Goal: Task Accomplishment & Management: Use online tool/utility

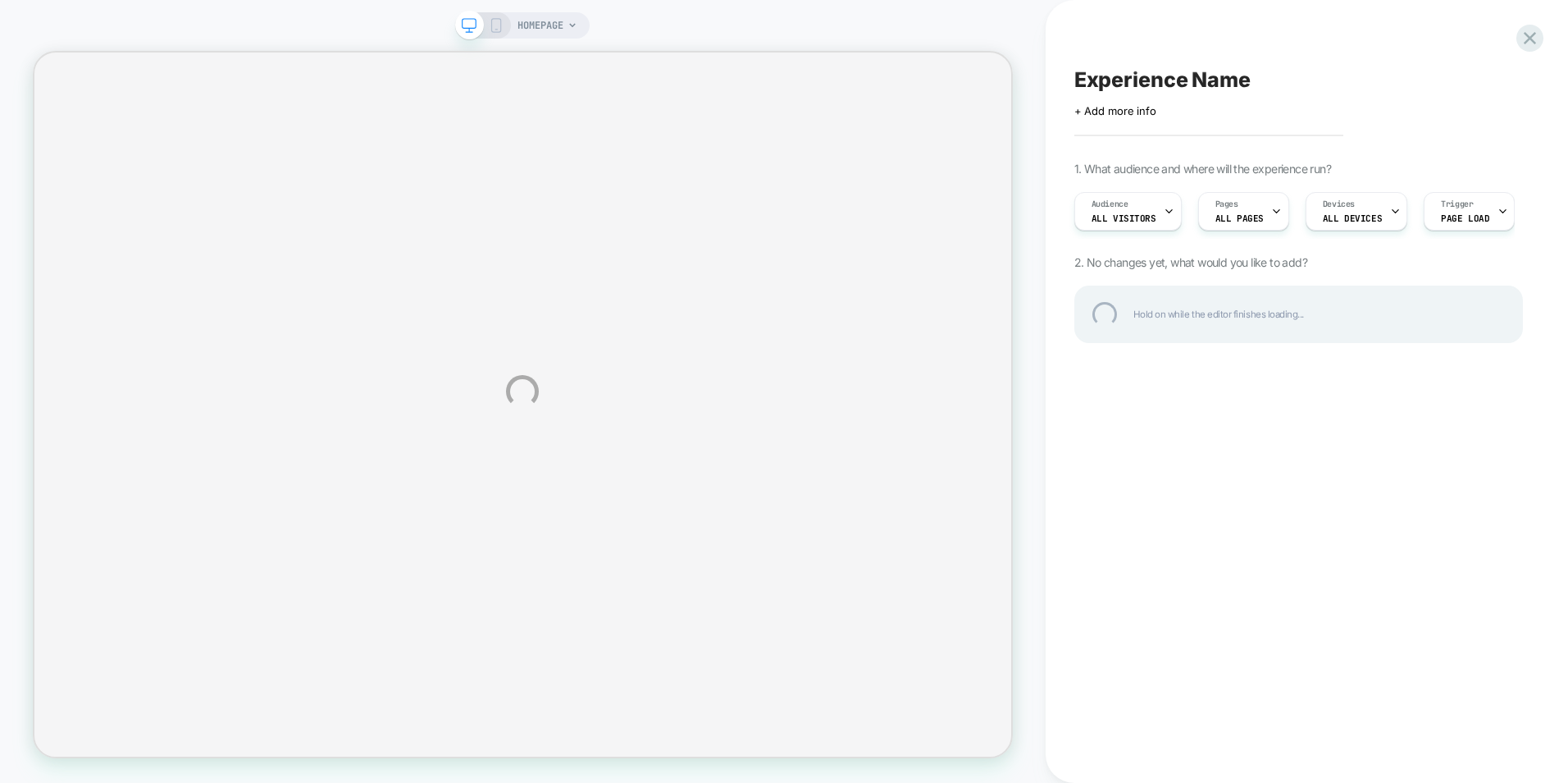
click at [1528, 97] on div "HOMEPAGE Experience Name Click to edit experience details + Add more info 1. Wh…" at bounding box center [784, 392] width 1568 height 783
click at [1533, 44] on div at bounding box center [1530, 37] width 34 height 34
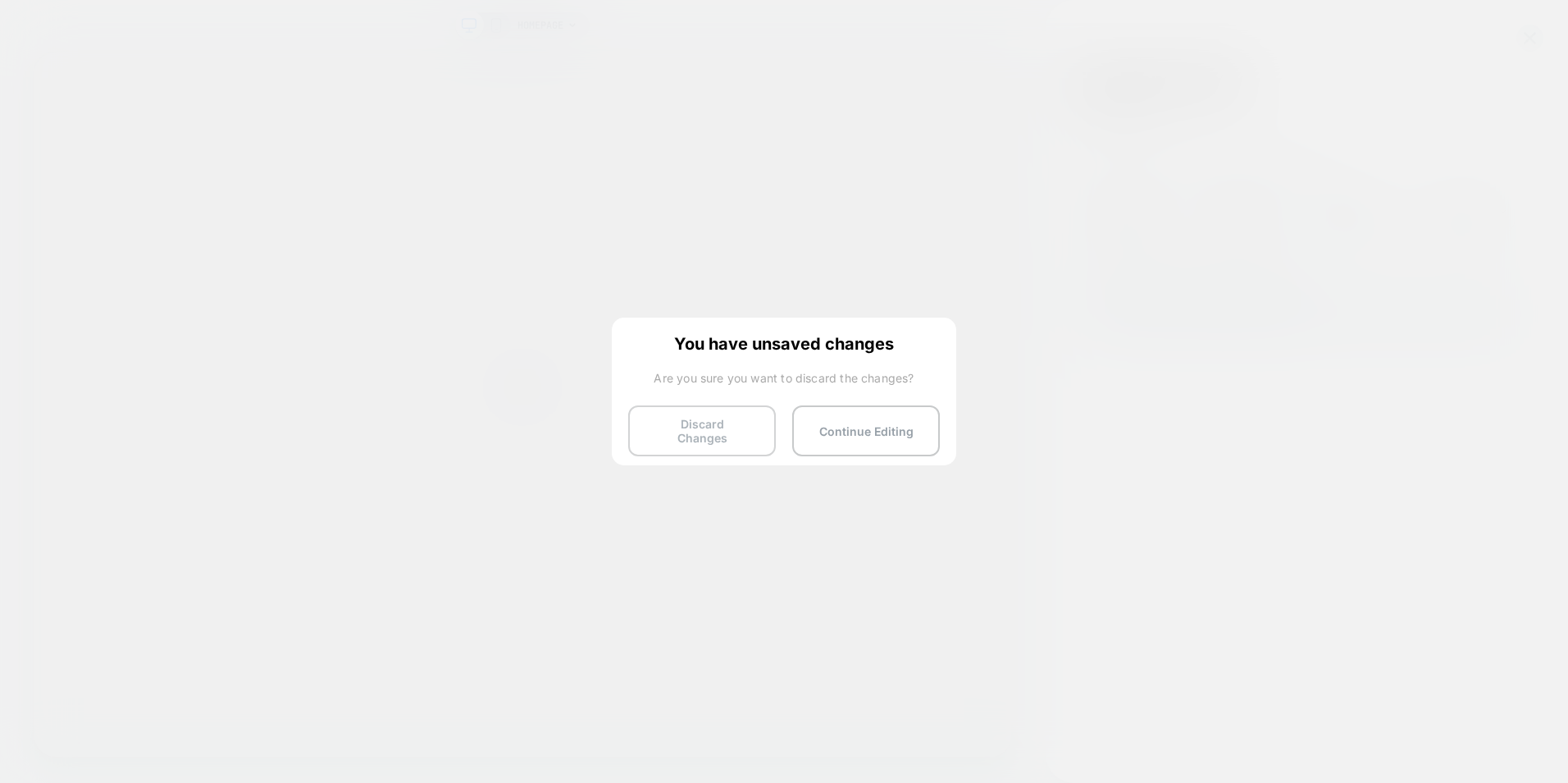
click at [706, 437] on button "Discard Changes" at bounding box center [702, 431] width 148 height 51
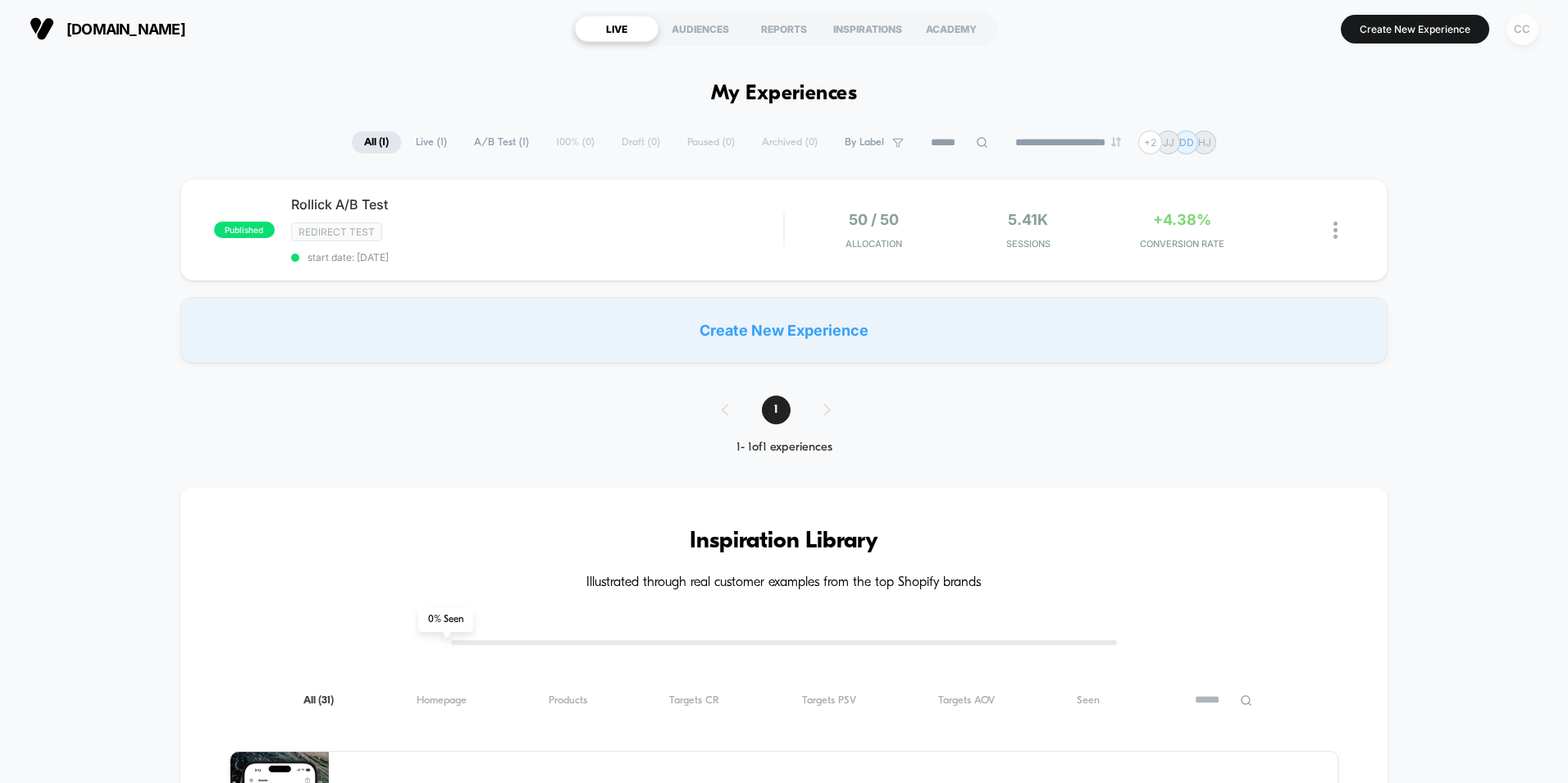
click at [1528, 14] on div "CC" at bounding box center [1522, 28] width 32 height 32
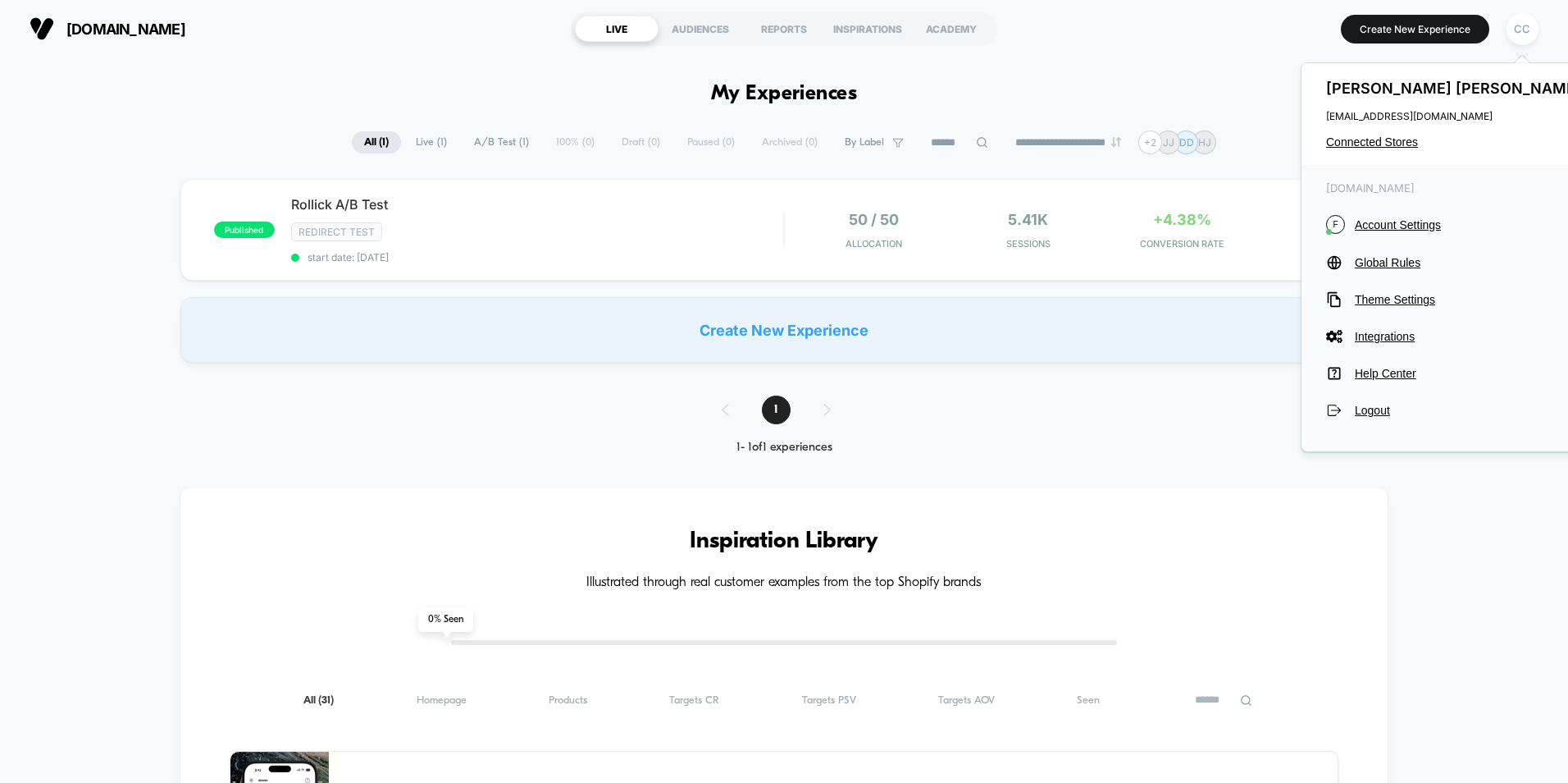
click at [1394, 117] on span "[EMAIL_ADDRESS][DOMAIN_NAME]" at bounding box center [1455, 116] width 259 height 13
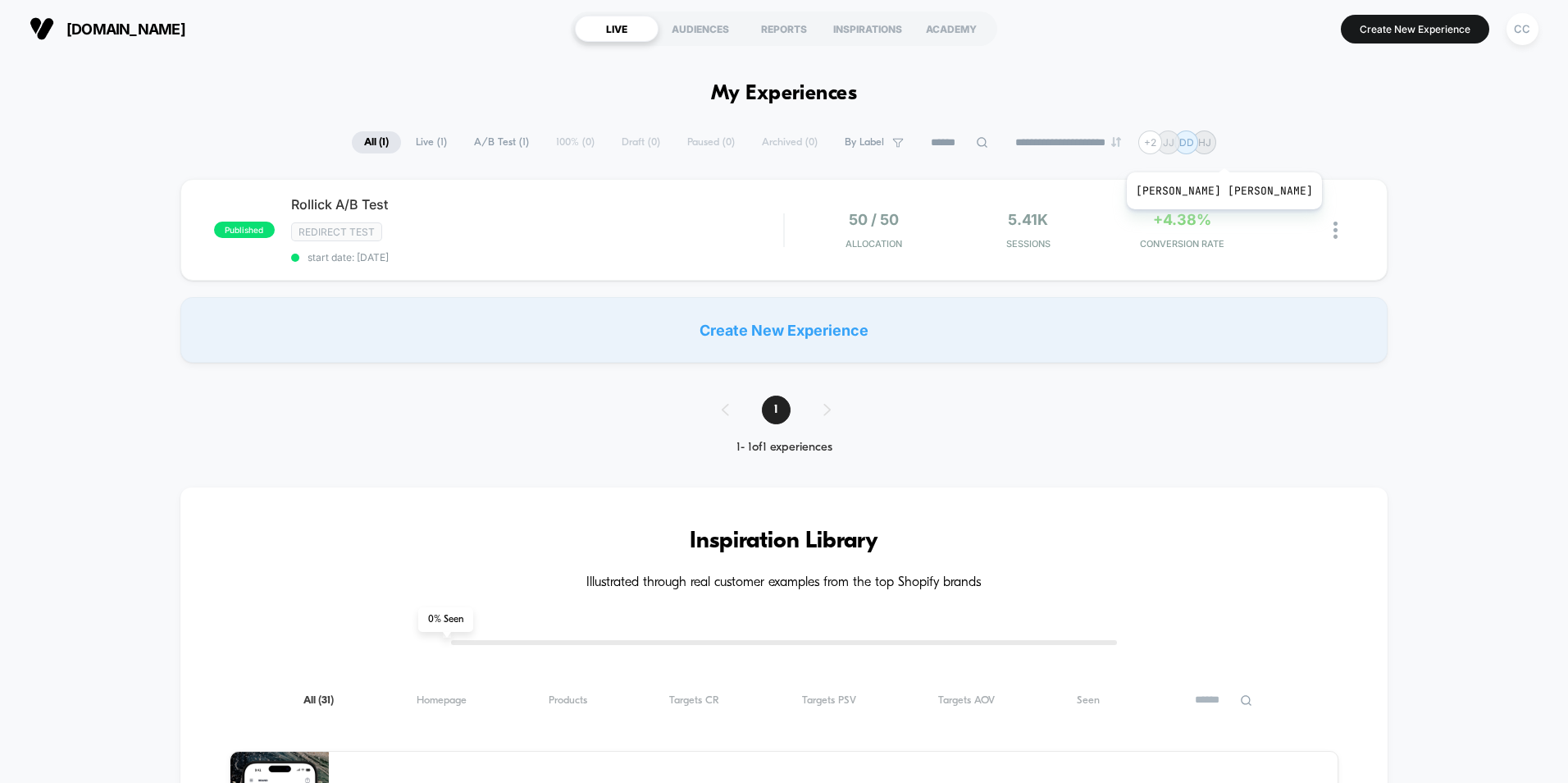
click at [1180, 152] on div "JJ" at bounding box center [1169, 143] width 24 height 24
drag, startPoint x: 1396, startPoint y: 34, endPoint x: 1164, endPoint y: 58, distance: 233.2
click at [1523, 30] on div "CC" at bounding box center [1522, 28] width 32 height 32
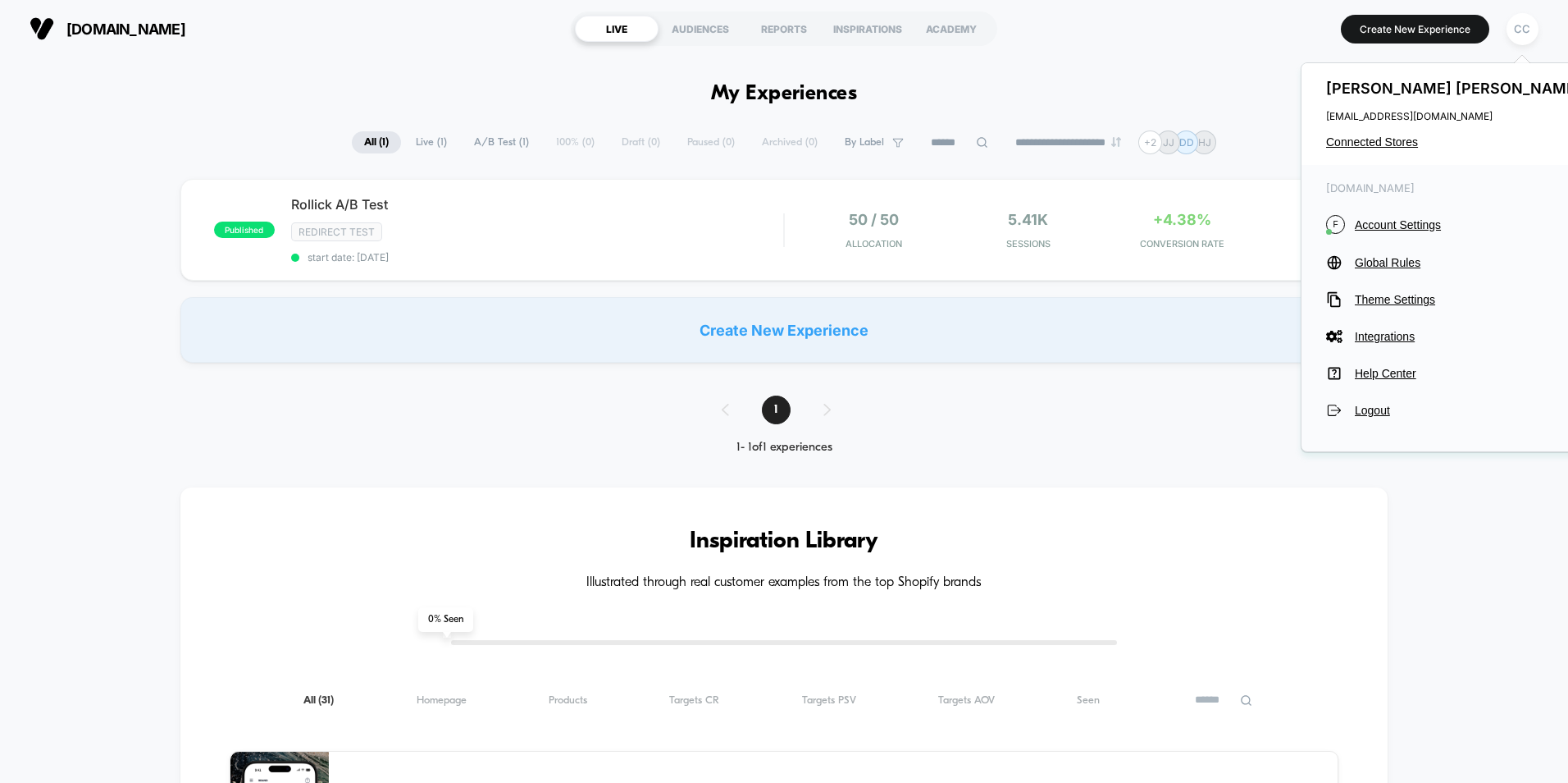
click at [1391, 114] on span "[EMAIL_ADDRESS][DOMAIN_NAME]" at bounding box center [1455, 116] width 259 height 13
click at [1387, 89] on span "[PERSON_NAME]" at bounding box center [1455, 88] width 259 height 17
click at [1232, 36] on section "Create New Experience CC" at bounding box center [1295, 28] width 498 height 41
